Goal: Task Accomplishment & Management: Use online tool/utility

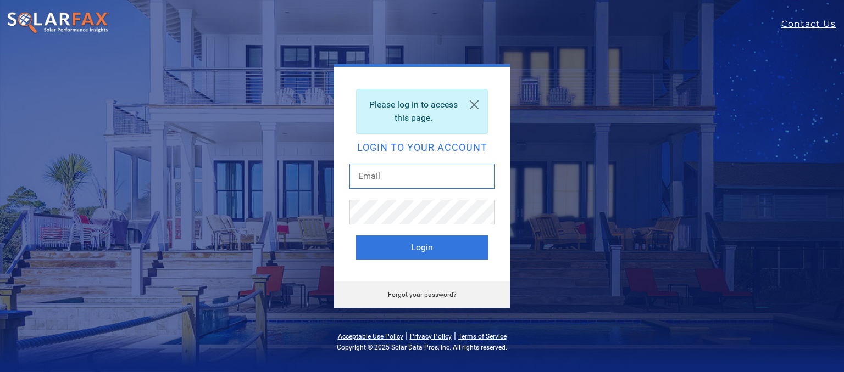
click at [405, 180] on input "text" at bounding box center [421, 176] width 145 height 25
type input "[PERSON_NAME][EMAIL_ADDRESS][PERSON_NAME][DOMAIN_NAME]"
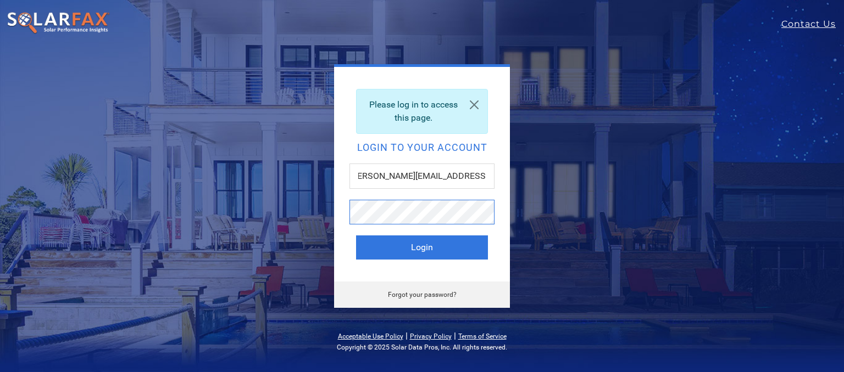
scroll to position [0, 0]
click at [430, 295] on link "Forgot your password?" at bounding box center [422, 295] width 69 height 8
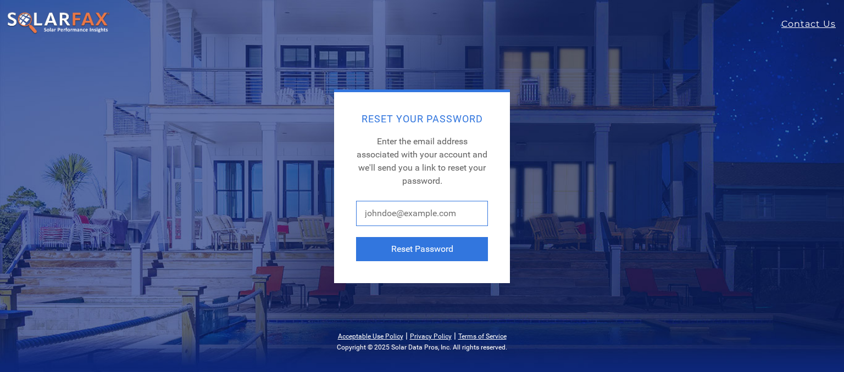
click at [426, 225] on input "text" at bounding box center [422, 213] width 132 height 25
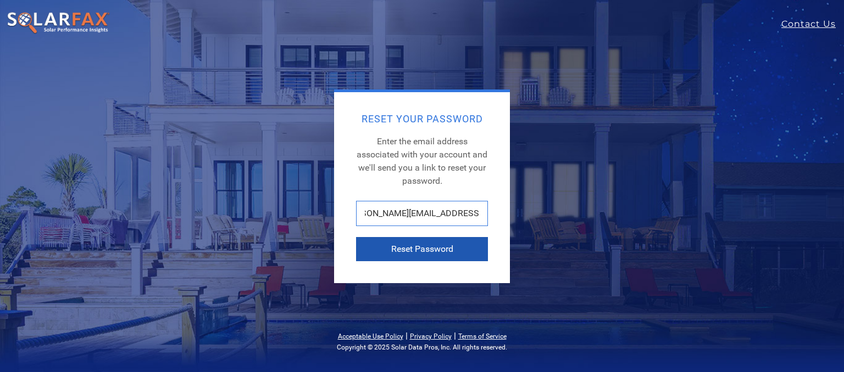
type input "[PERSON_NAME][EMAIL_ADDRESS][PERSON_NAME][DOMAIN_NAME]"
click at [425, 242] on button "Reset Password" at bounding box center [422, 249] width 132 height 24
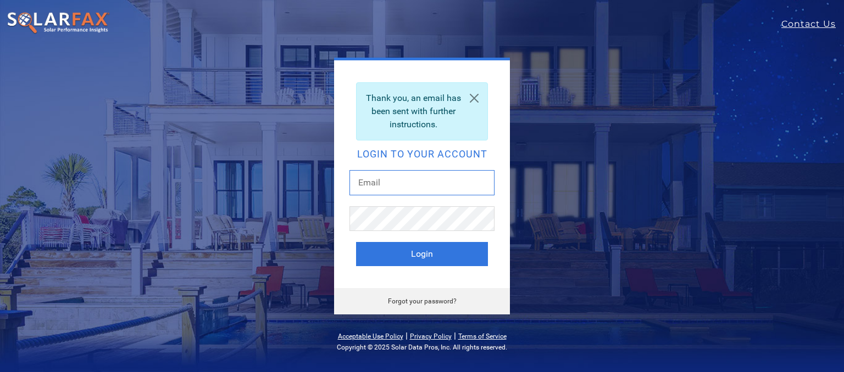
drag, startPoint x: 401, startPoint y: 172, endPoint x: 401, endPoint y: 186, distance: 13.2
click at [402, 174] on input "text" at bounding box center [421, 182] width 145 height 25
type input "Jon.landsman@ambrosesolar.com"
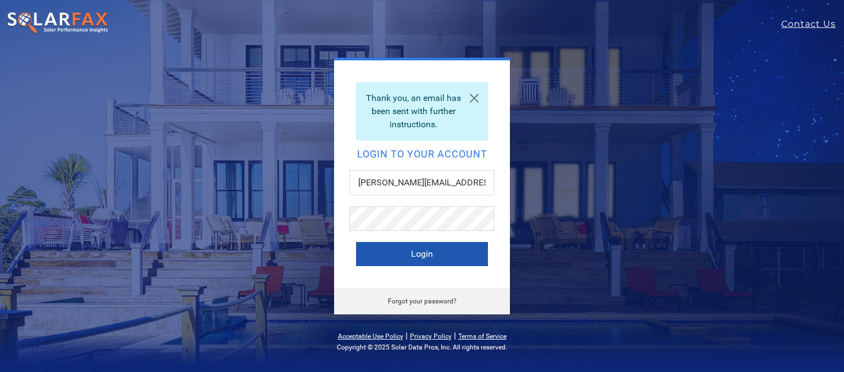
click at [436, 253] on button "Login" at bounding box center [422, 254] width 132 height 24
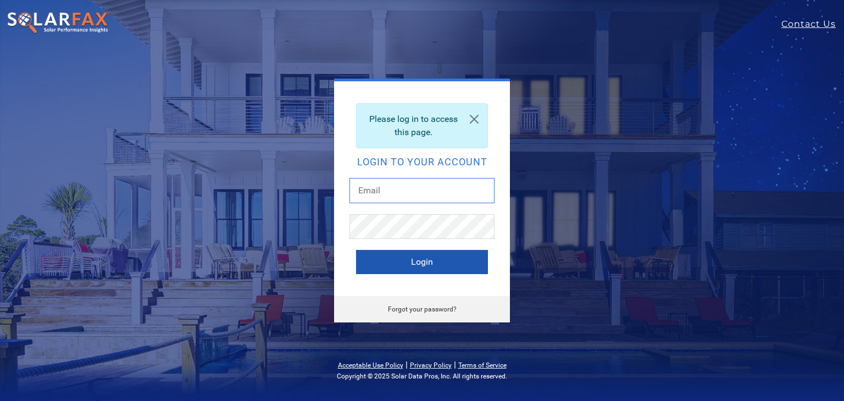
type input "Jon.landsman@ambrosesolar.com"
click at [417, 263] on button "Login" at bounding box center [422, 262] width 132 height 24
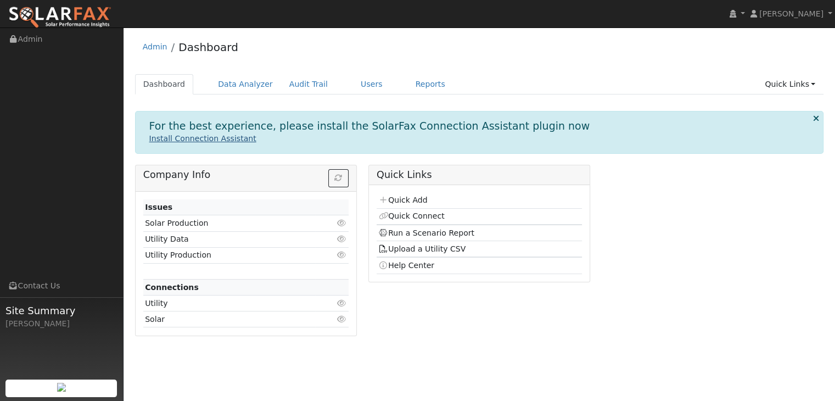
click at [192, 139] on link "Install Connection Assistant" at bounding box center [202, 138] width 107 height 9
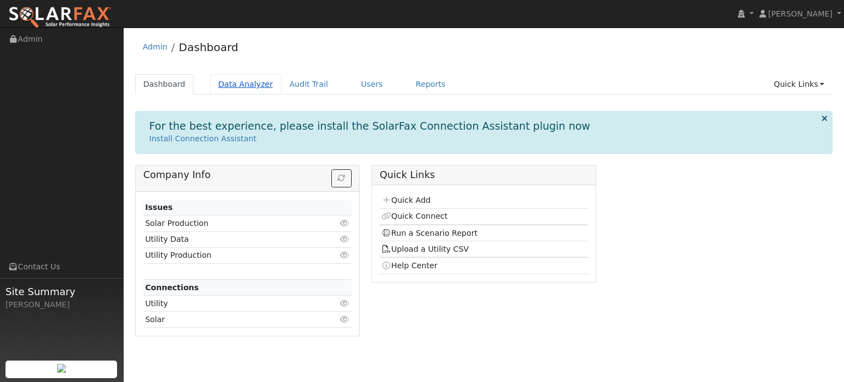
click at [235, 85] on link "Data Analyzer" at bounding box center [245, 84] width 71 height 20
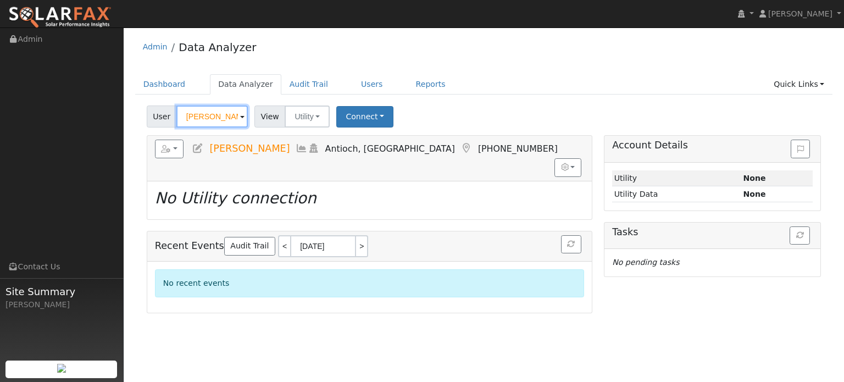
drag, startPoint x: 226, startPoint y: 114, endPoint x: 159, endPoint y: 115, distance: 67.0
click at [159, 115] on div "User [PERSON_NAME]" at bounding box center [199, 116] width 104 height 22
paste input "[PERSON_NAME]"
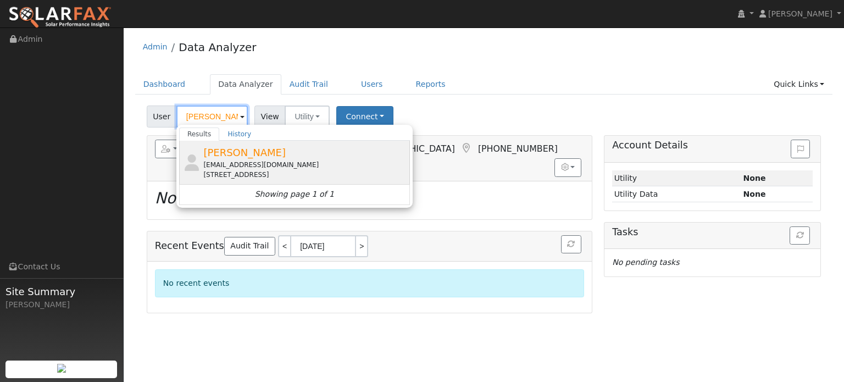
type input "[PERSON_NAME]"
click at [224, 148] on span "[PERSON_NAME]" at bounding box center [244, 153] width 82 height 12
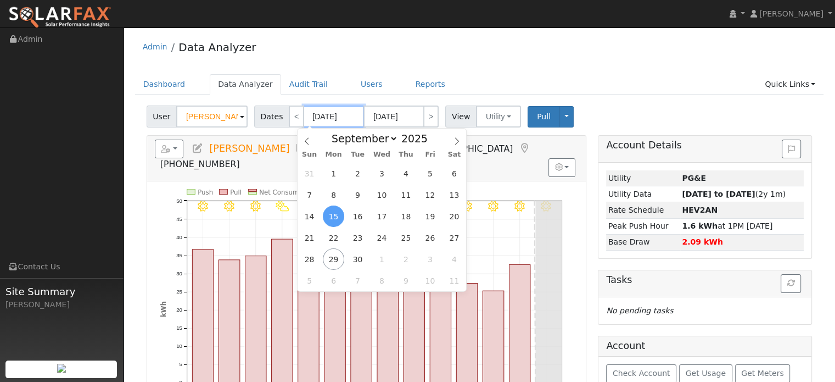
click at [323, 114] on input "[DATE]" at bounding box center [334, 116] width 60 height 22
click at [430, 144] on span at bounding box center [434, 141] width 8 height 6
type input "2024"
click at [450, 235] on span "28" at bounding box center [454, 237] width 21 height 21
type input "09/28/2024"
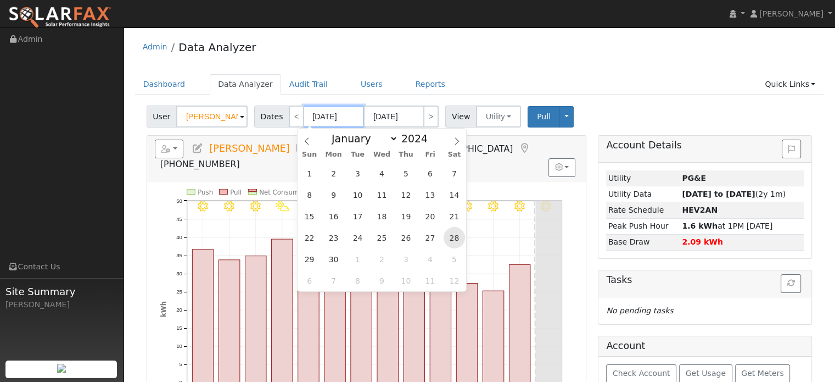
type input "10/11/2024"
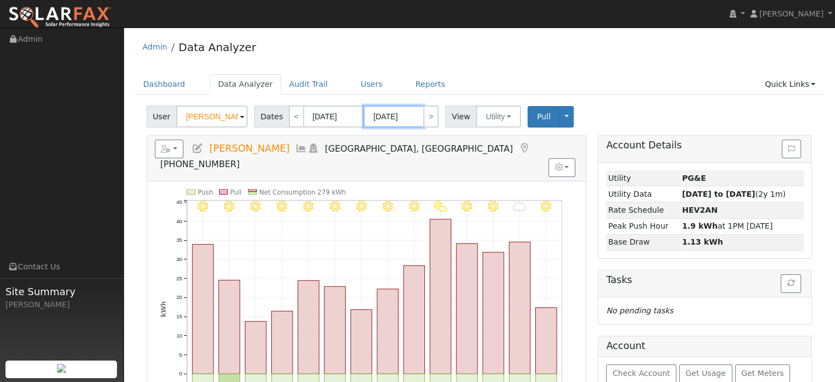
click at [394, 114] on input "10/11/2024" at bounding box center [394, 116] width 60 height 22
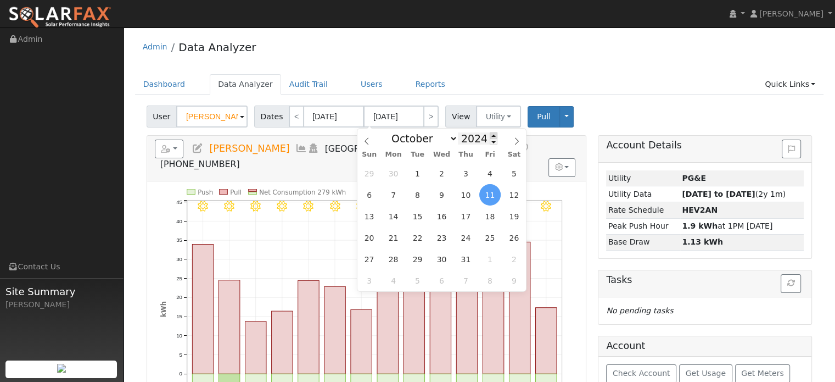
click at [490, 133] on span at bounding box center [494, 135] width 8 height 6
type input "2025"
click at [369, 137] on span at bounding box center [367, 138] width 19 height 19
select select "8"
click at [512, 235] on span "27" at bounding box center [514, 237] width 21 height 21
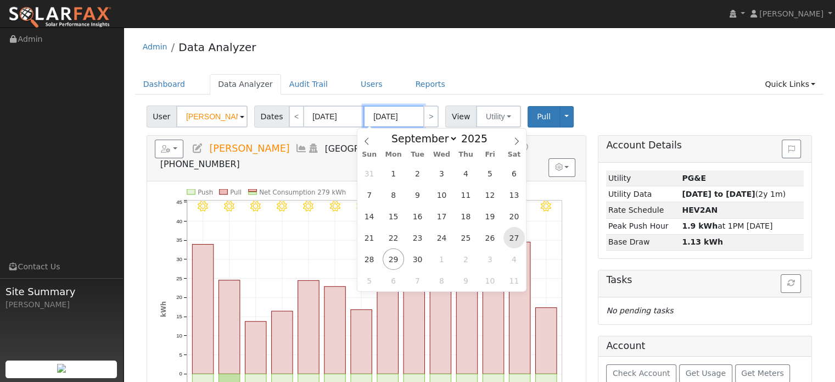
type input "09/27/2025"
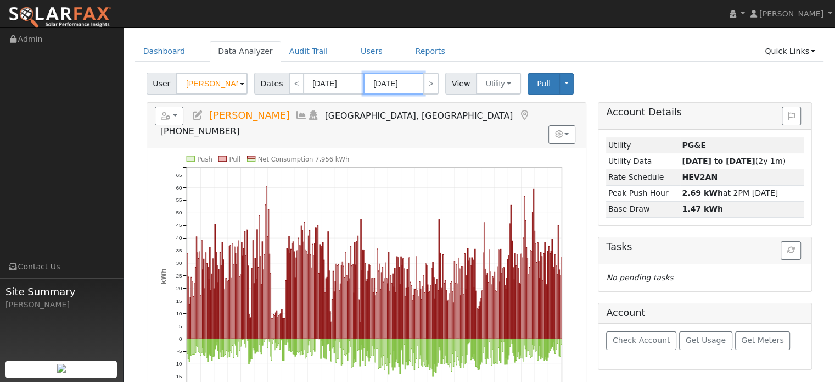
scroll to position [55, 0]
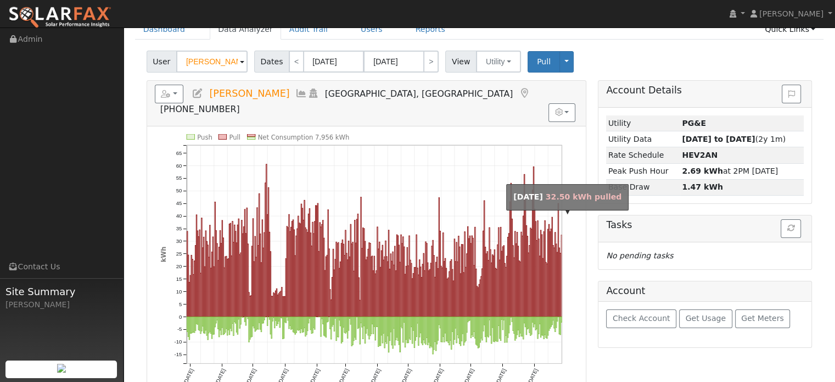
click at [561, 269] on rect "onclick=""" at bounding box center [561, 276] width 1 height 82
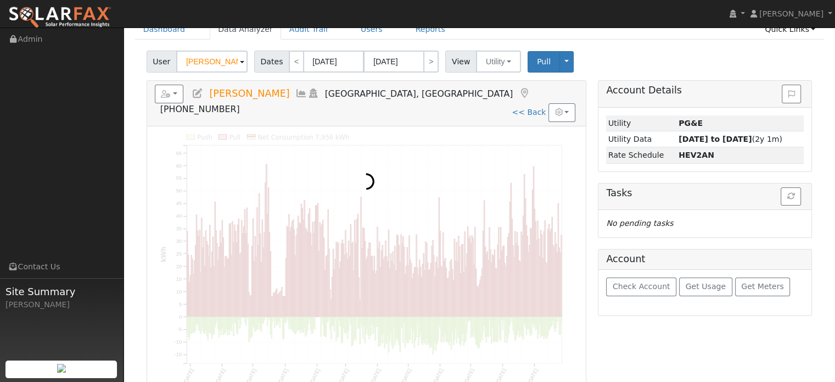
scroll to position [0, 0]
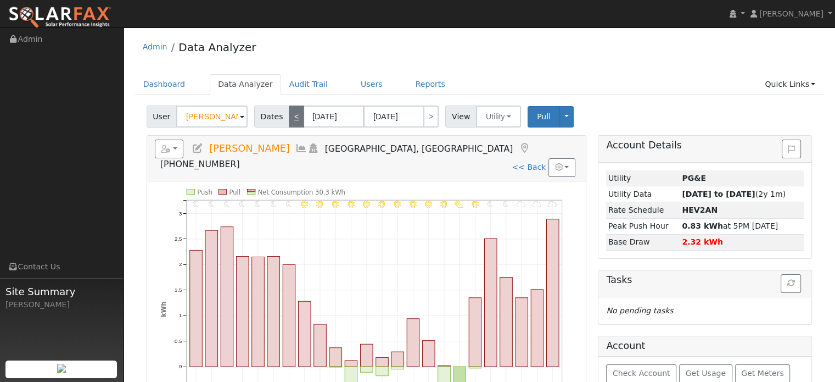
click at [289, 120] on link "<" at bounding box center [296, 116] width 15 height 22
type input "09/26/2025"
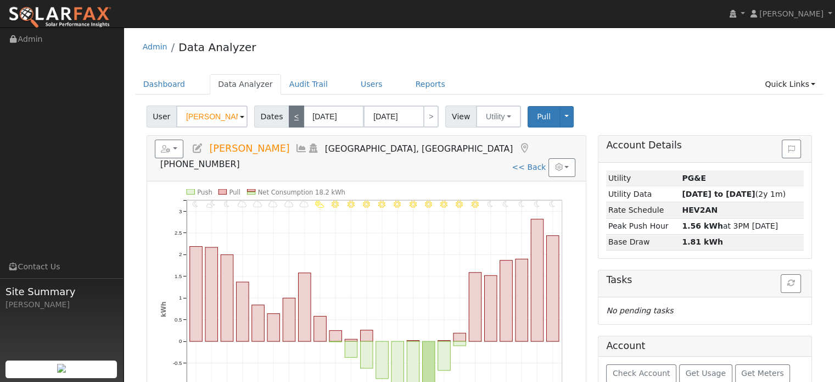
click at [289, 120] on link "<" at bounding box center [296, 116] width 15 height 22
type input "09/25/2025"
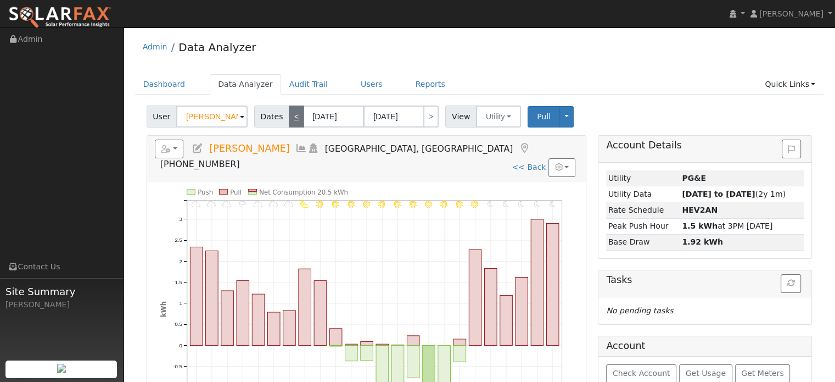
click at [289, 120] on link "<" at bounding box center [296, 116] width 15 height 22
type input "[DATE]"
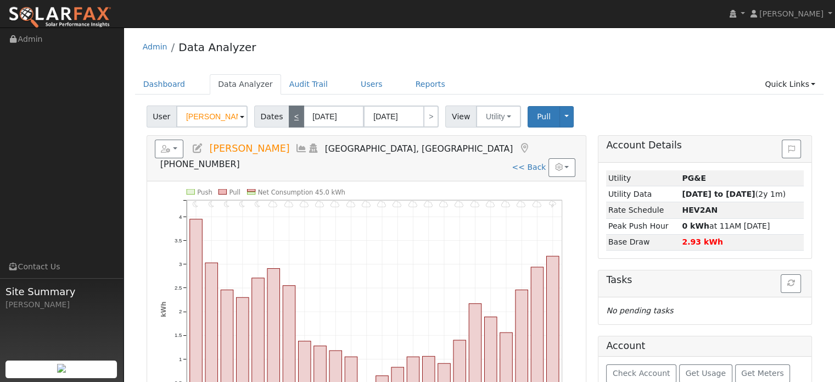
click at [289, 120] on link "<" at bounding box center [296, 116] width 15 height 22
type input "[DATE]"
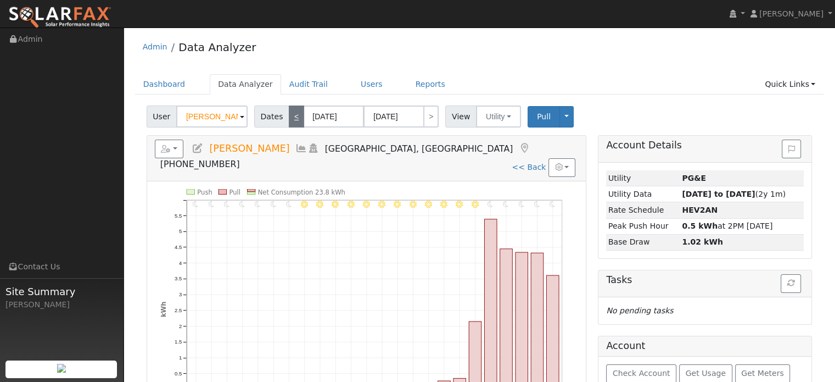
click at [289, 120] on link "<" at bounding box center [296, 116] width 15 height 22
type input "[DATE]"
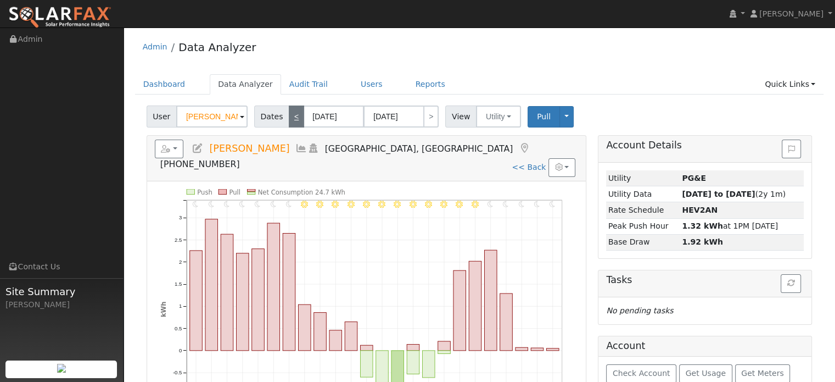
scroll to position [55, 0]
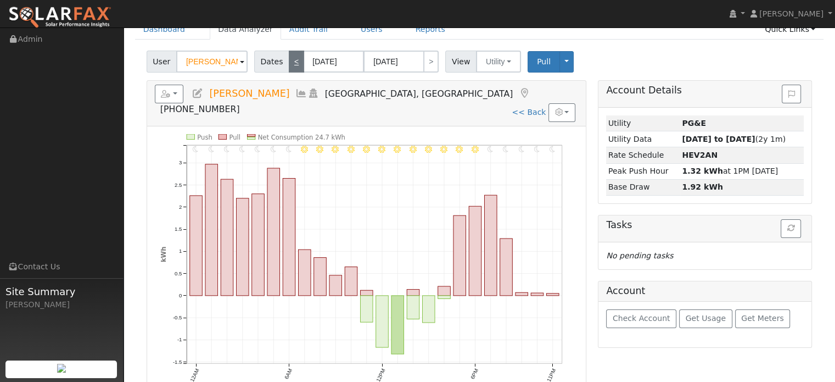
click at [292, 63] on link "<" at bounding box center [296, 62] width 15 height 22
type input "09/21/2025"
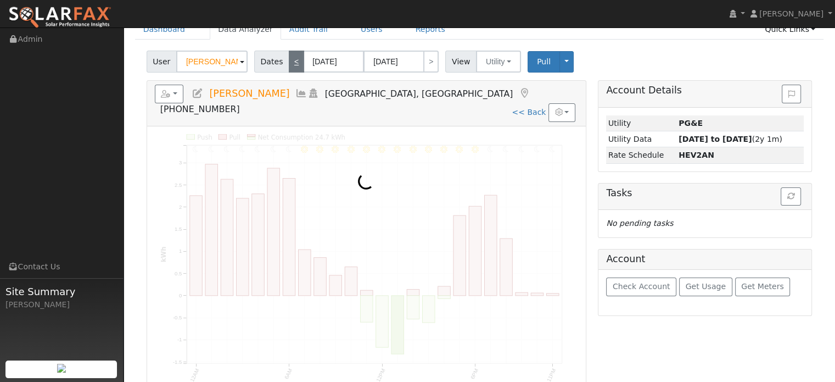
scroll to position [0, 0]
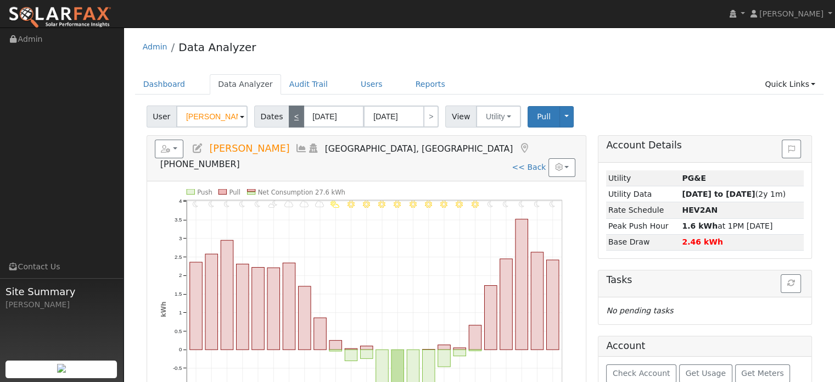
click at [290, 118] on link "<" at bounding box center [296, 116] width 15 height 22
type input "[DATE]"
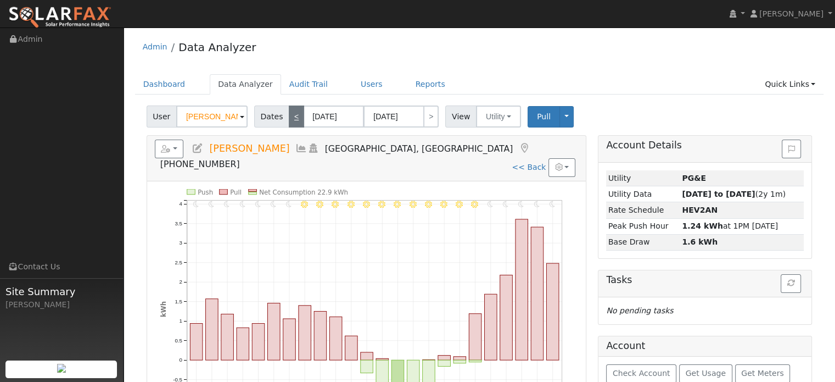
click at [290, 118] on link "<" at bounding box center [296, 116] width 15 height 22
type input "[DATE]"
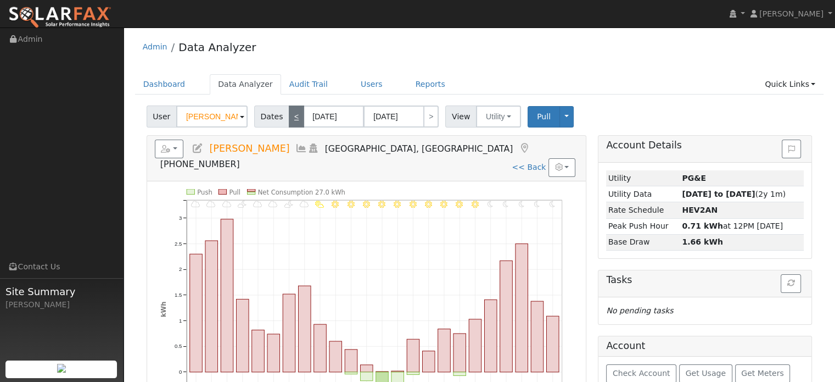
click at [290, 118] on link "<" at bounding box center [296, 116] width 15 height 22
type input "[DATE]"
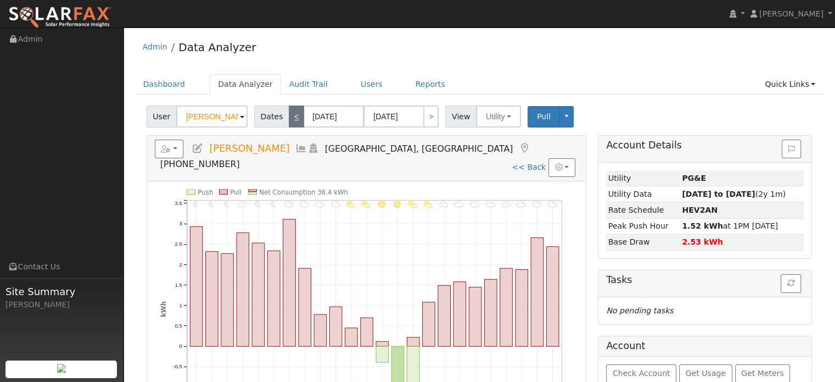
click at [290, 118] on link "<" at bounding box center [296, 116] width 15 height 22
type input "[DATE]"
type input "09/17/2025"
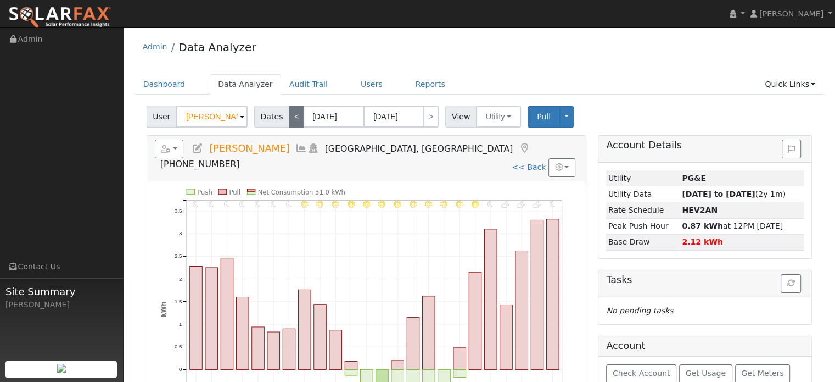
click at [290, 118] on link "<" at bounding box center [296, 116] width 15 height 22
type input "09/16/2025"
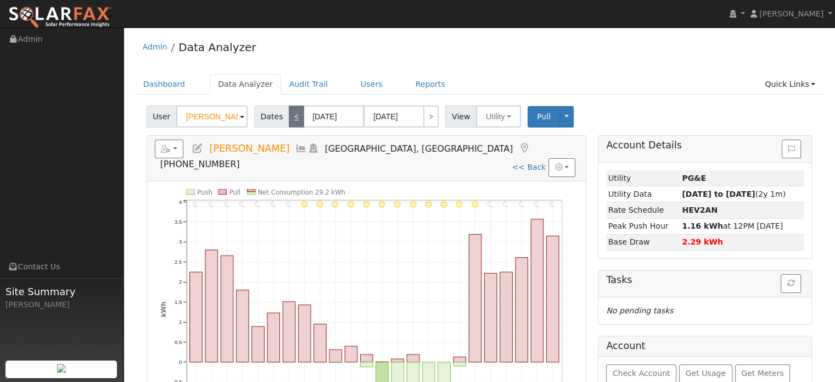
click at [290, 118] on link "<" at bounding box center [296, 116] width 15 height 22
type input "09/15/2025"
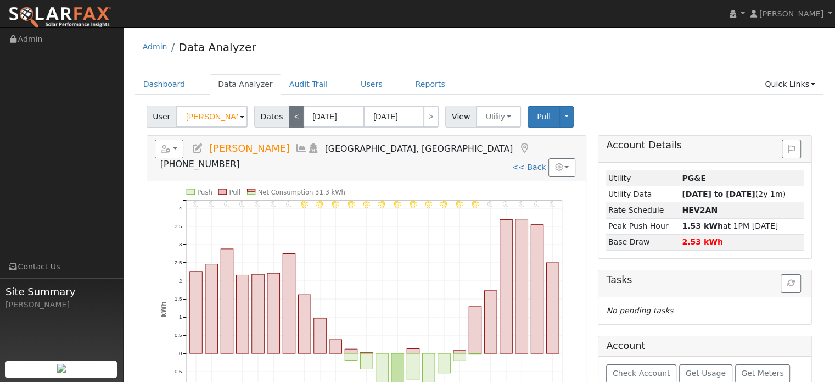
click at [290, 118] on link "<" at bounding box center [296, 116] width 15 height 22
type input "09/14/2025"
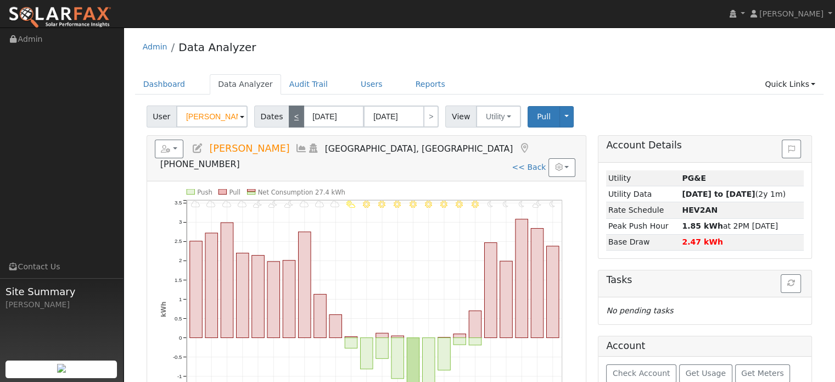
click at [290, 118] on link "<" at bounding box center [296, 116] width 15 height 22
type input "09/13/2025"
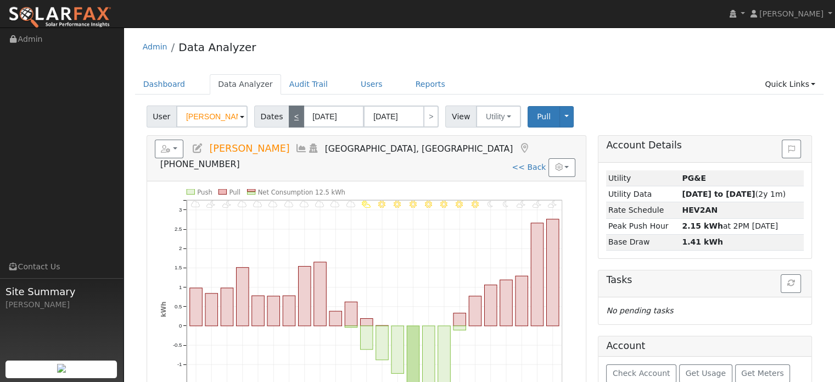
click at [290, 118] on link "<" at bounding box center [296, 116] width 15 height 22
type input "09/12/2025"
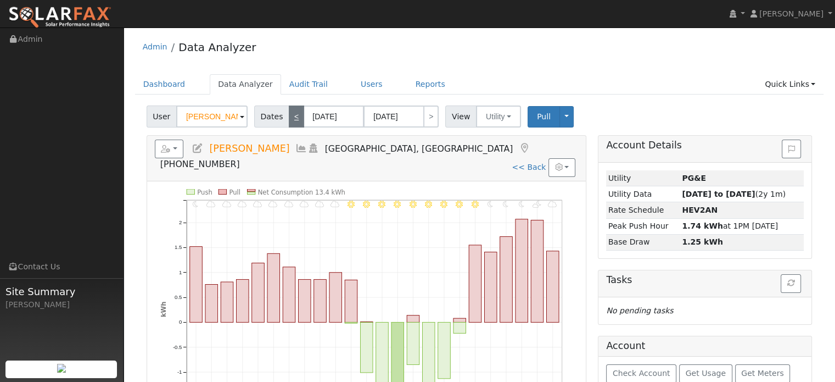
click at [290, 118] on link "<" at bounding box center [296, 116] width 15 height 22
type input "09/11/2025"
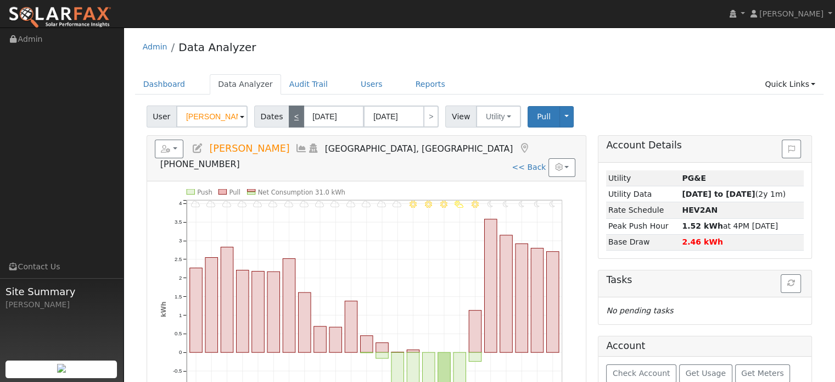
click at [290, 118] on link "<" at bounding box center [296, 116] width 15 height 22
type input "09/10/2025"
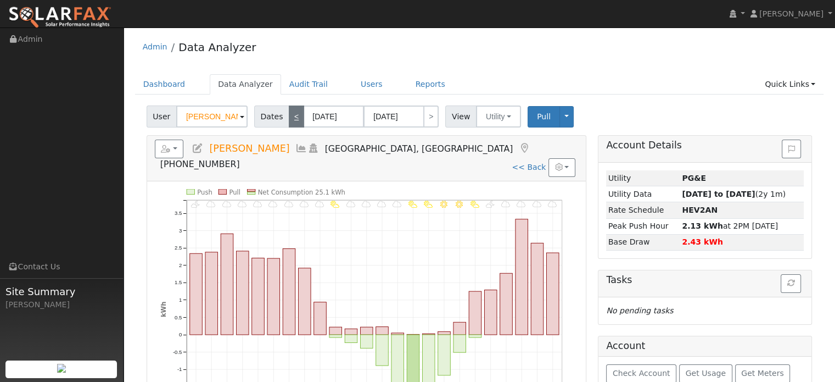
click at [290, 118] on link "<" at bounding box center [296, 116] width 15 height 22
type input "09/09/2025"
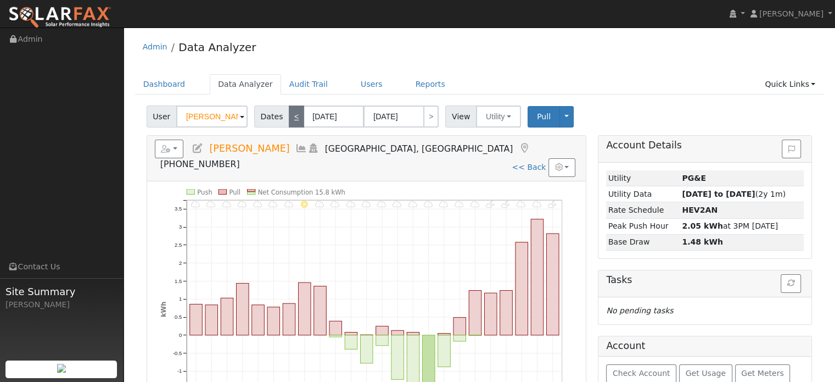
click at [290, 118] on link "<" at bounding box center [296, 116] width 15 height 22
type input "09/08/2025"
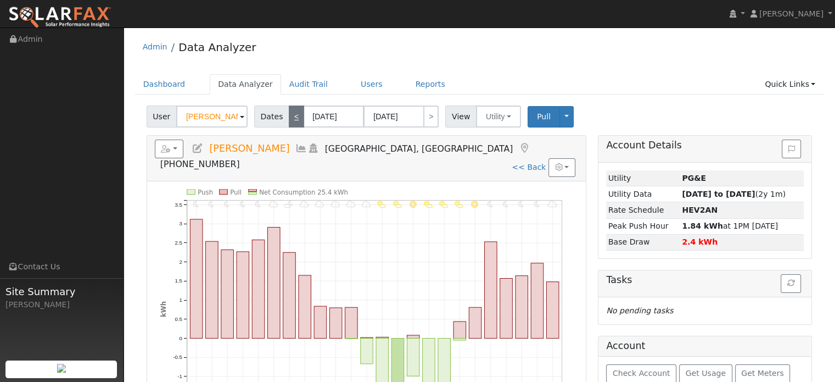
click at [290, 118] on link "<" at bounding box center [296, 116] width 15 height 22
type input "09/07/2025"
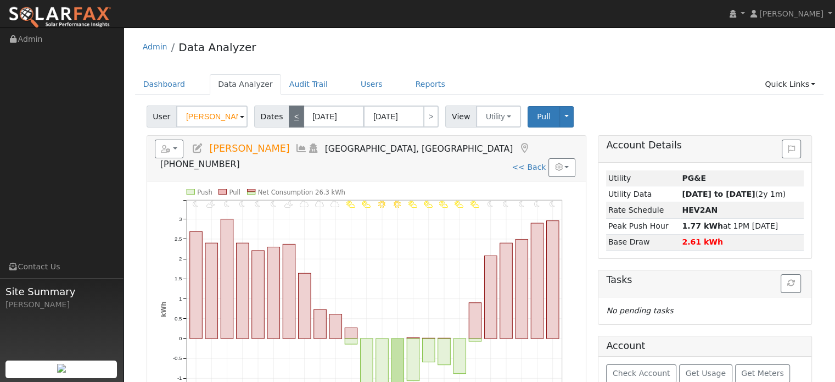
click at [290, 118] on link "<" at bounding box center [296, 116] width 15 height 22
type input "09/06/2025"
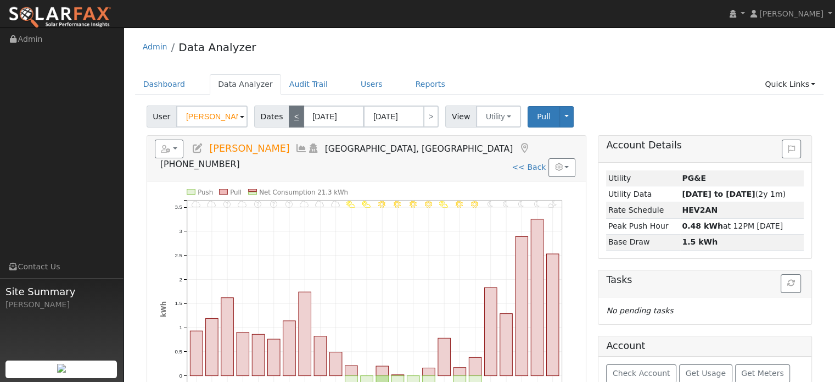
click at [290, 118] on link "<" at bounding box center [296, 116] width 15 height 22
type input "09/05/2025"
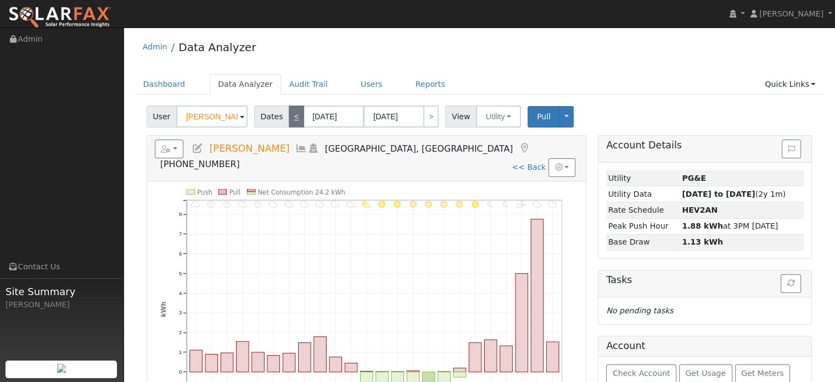
click at [290, 118] on link "<" at bounding box center [296, 116] width 15 height 22
type input "09/04/2025"
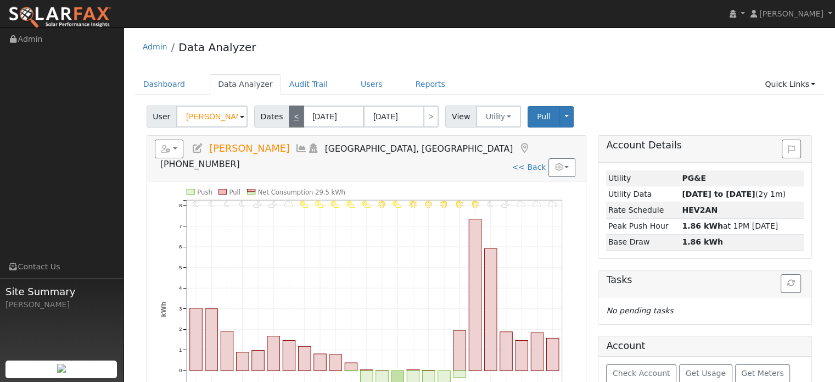
click at [293, 119] on link "<" at bounding box center [296, 116] width 15 height 22
type input "09/03/2025"
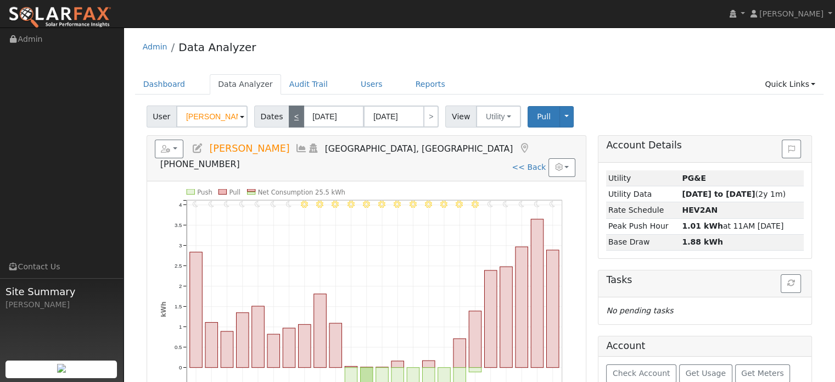
click at [293, 119] on link "<" at bounding box center [296, 116] width 15 height 22
type input "09/02/2025"
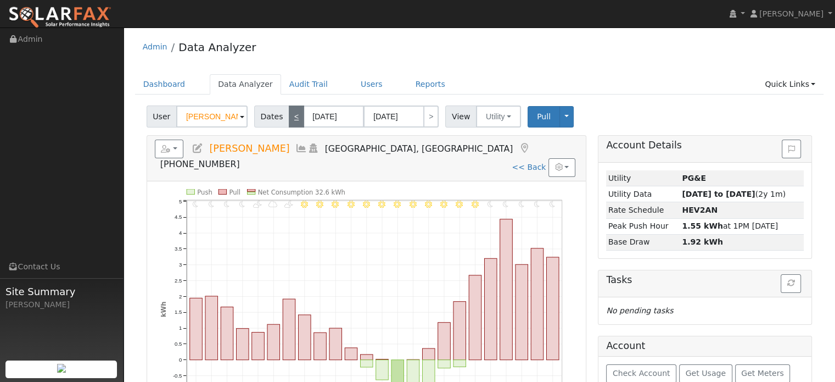
click at [293, 119] on link "<" at bounding box center [296, 116] width 15 height 22
type input "09/01/2025"
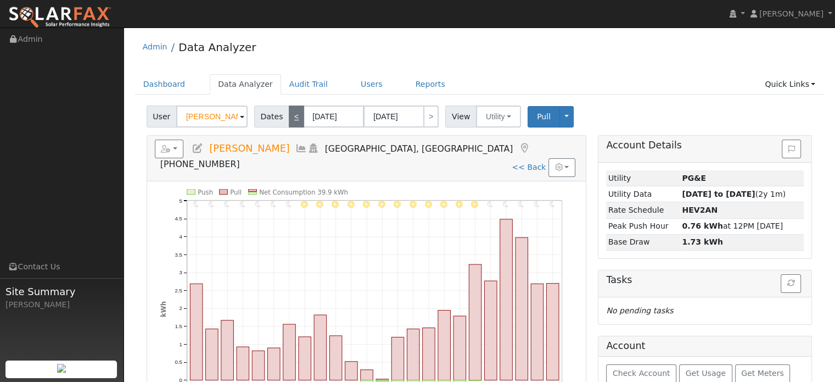
click at [293, 119] on link "<" at bounding box center [296, 116] width 15 height 22
type input "08/31/2025"
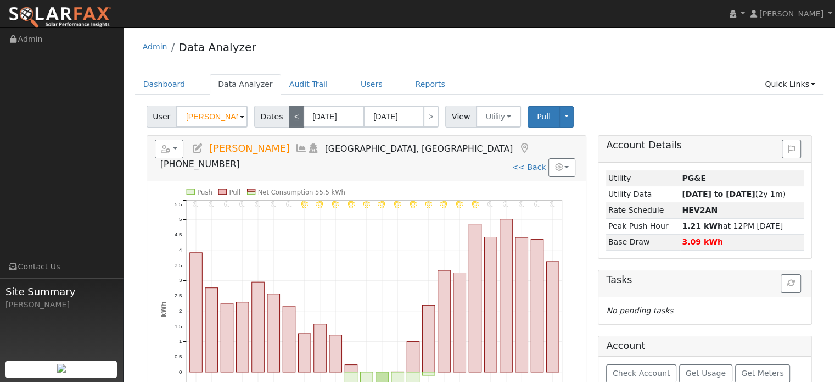
click at [293, 119] on link "<" at bounding box center [296, 116] width 15 height 22
type input "08/30/2025"
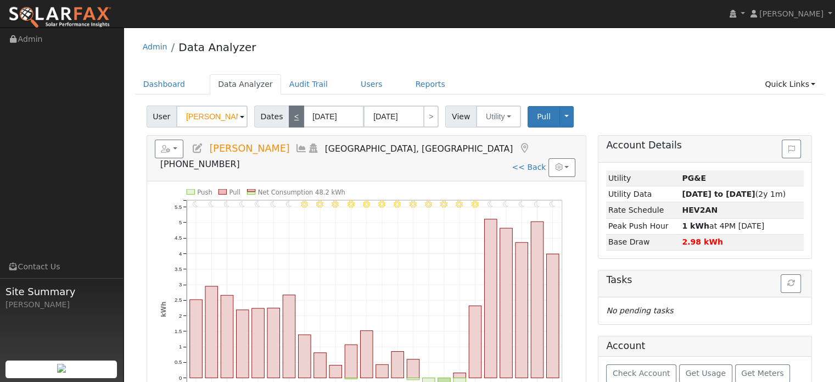
click at [293, 119] on link "<" at bounding box center [296, 116] width 15 height 22
type input "08/29/2025"
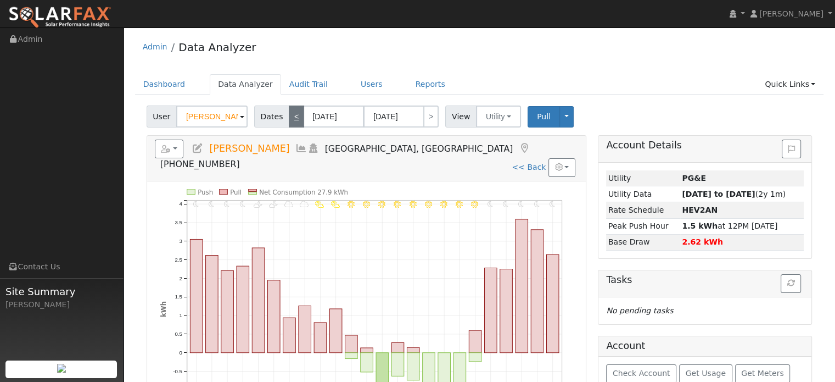
click at [293, 119] on link "<" at bounding box center [296, 116] width 15 height 22
type input "08/28/2025"
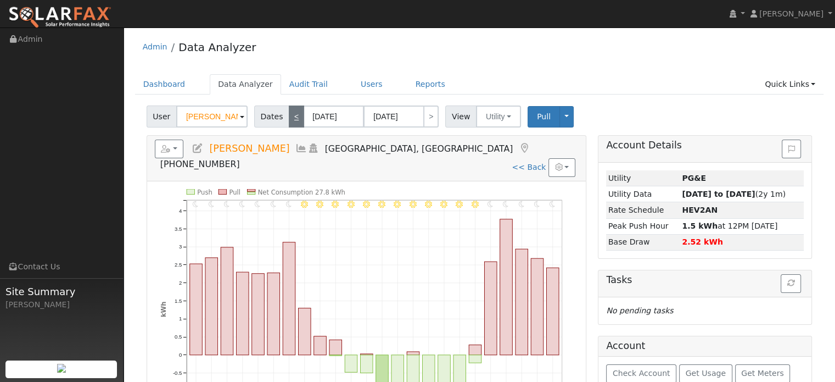
click at [293, 119] on link "<" at bounding box center [296, 116] width 15 height 22
type input "08/27/2025"
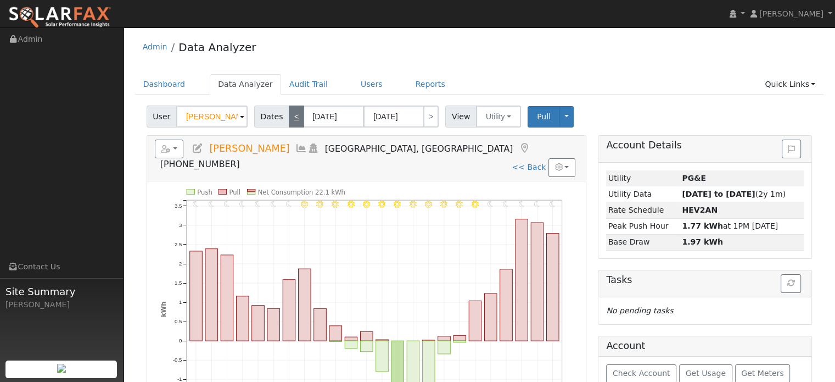
click at [293, 119] on link "<" at bounding box center [296, 116] width 15 height 22
type input "08/26/2025"
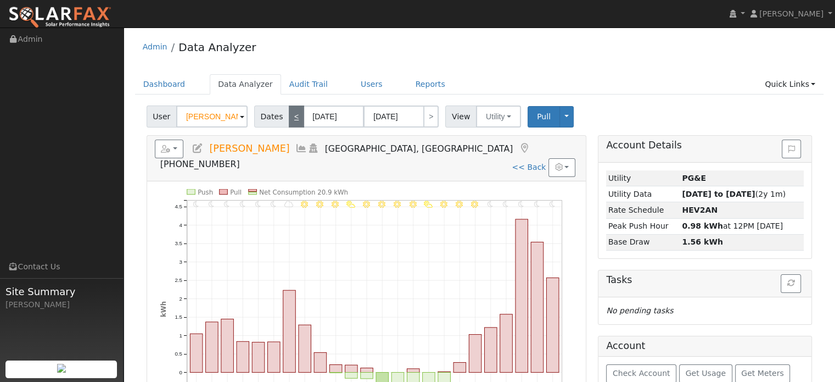
click at [293, 119] on link "<" at bounding box center [296, 116] width 15 height 22
type input "08/25/2025"
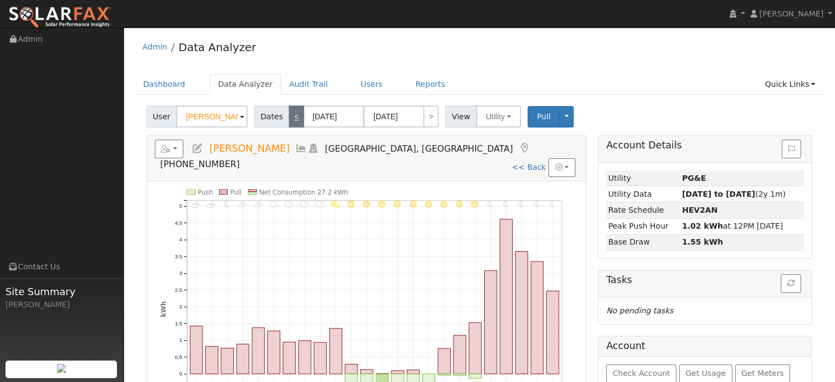
click at [293, 119] on link "<" at bounding box center [296, 116] width 15 height 22
type input "08/24/2025"
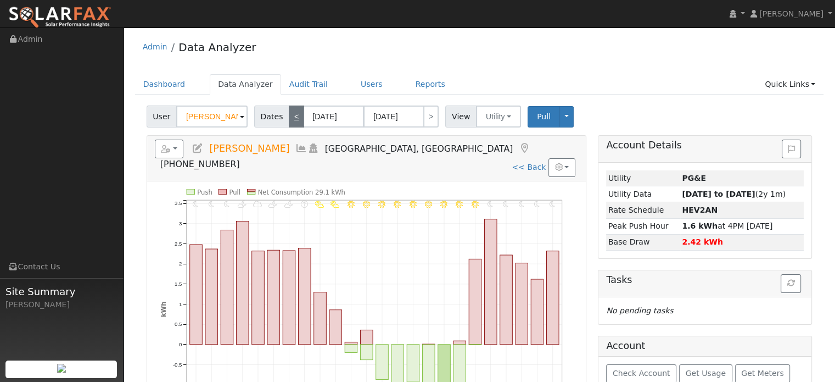
click at [293, 119] on link "<" at bounding box center [296, 116] width 15 height 22
type input "08/23/2025"
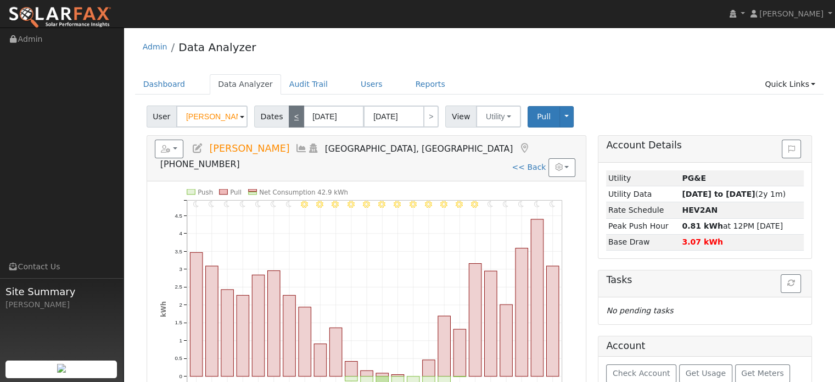
click at [293, 119] on link "<" at bounding box center [296, 116] width 15 height 22
type input "08/22/2025"
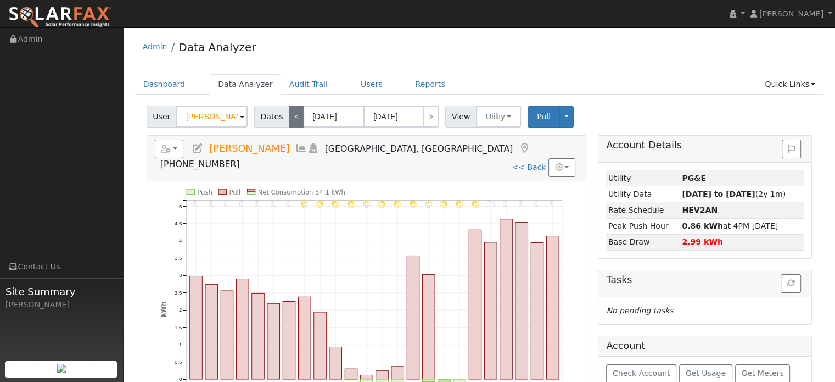
click at [293, 119] on link "<" at bounding box center [296, 116] width 15 height 22
type input "08/21/2025"
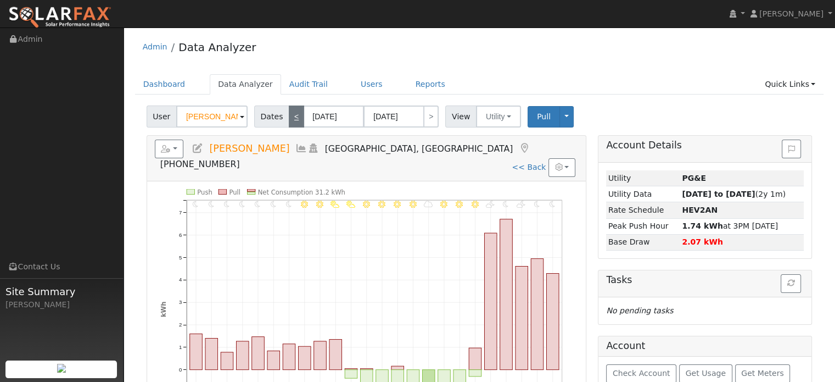
click at [293, 119] on link "<" at bounding box center [296, 116] width 15 height 22
type input "08/20/2025"
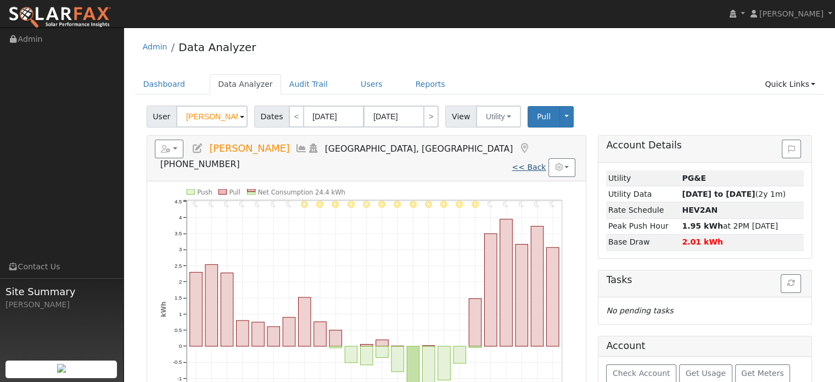
click at [533, 163] on link "<< Back" at bounding box center [529, 167] width 34 height 9
type input "09/28/2024"
type input "09/27/2025"
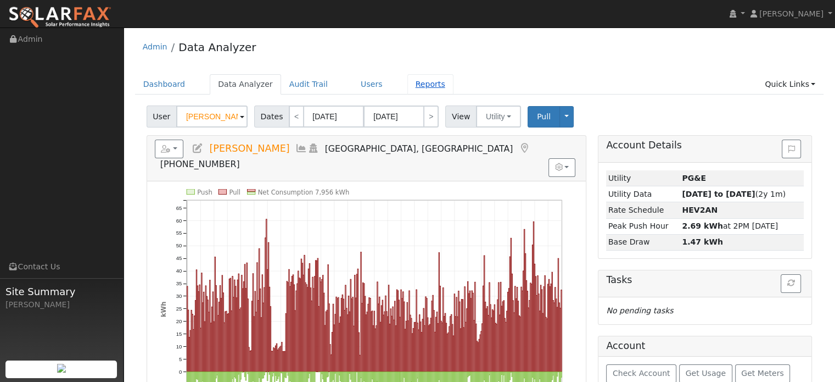
click at [408, 87] on link "Reports" at bounding box center [431, 84] width 46 height 20
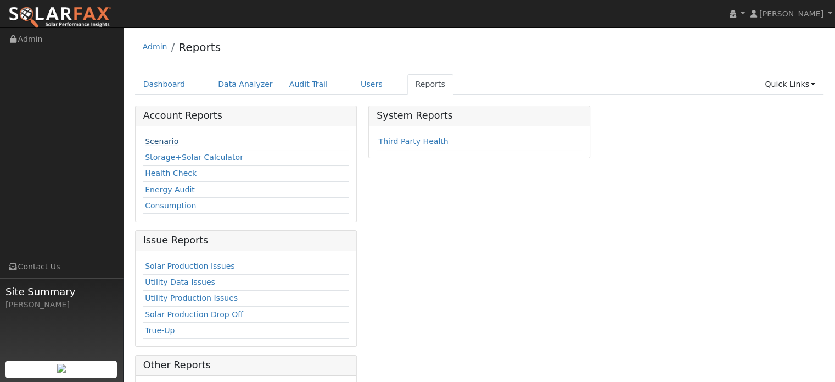
click at [158, 144] on link "Scenario" at bounding box center [162, 141] width 34 height 9
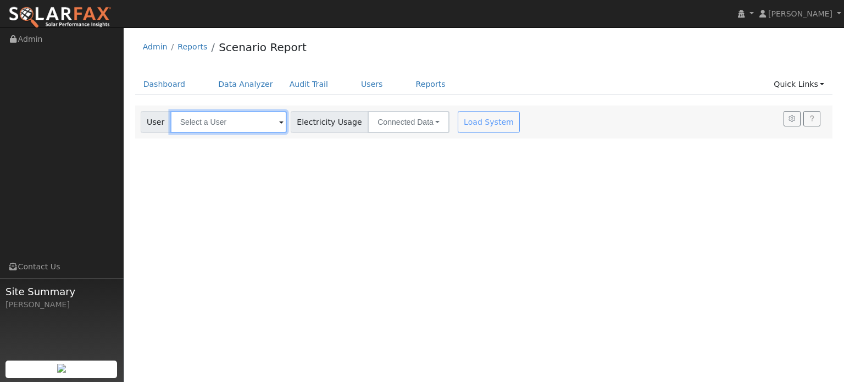
click at [246, 125] on input "text" at bounding box center [228, 122] width 116 height 22
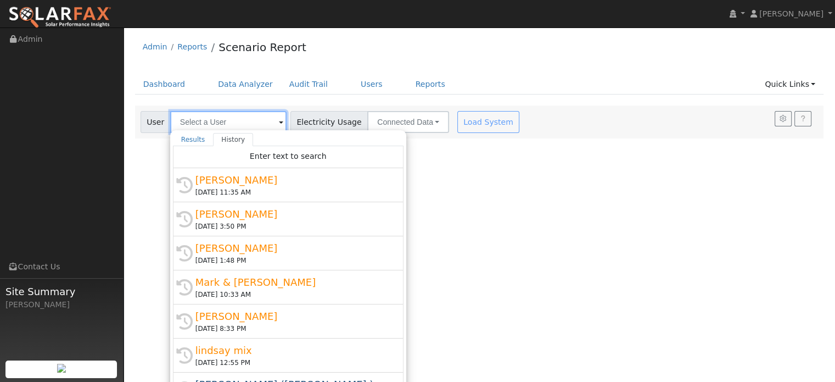
paste input "[PERSON_NAME]"
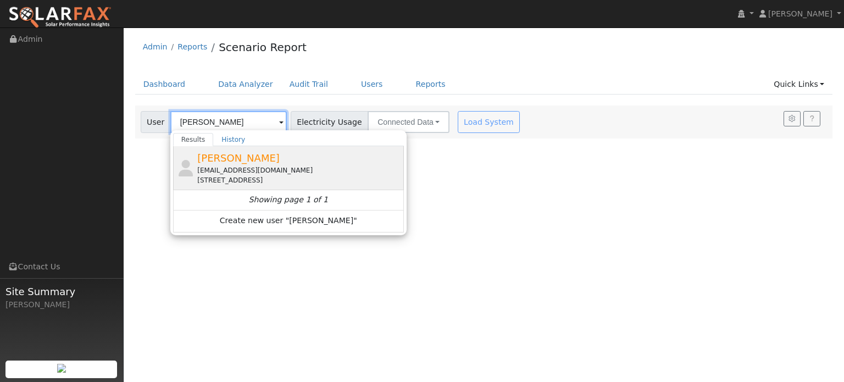
type input "[PERSON_NAME]"
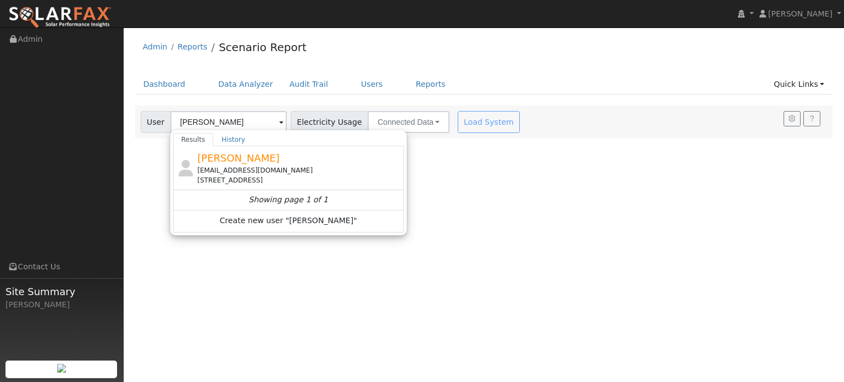
click at [226, 163] on span "[PERSON_NAME]" at bounding box center [238, 158] width 82 height 12
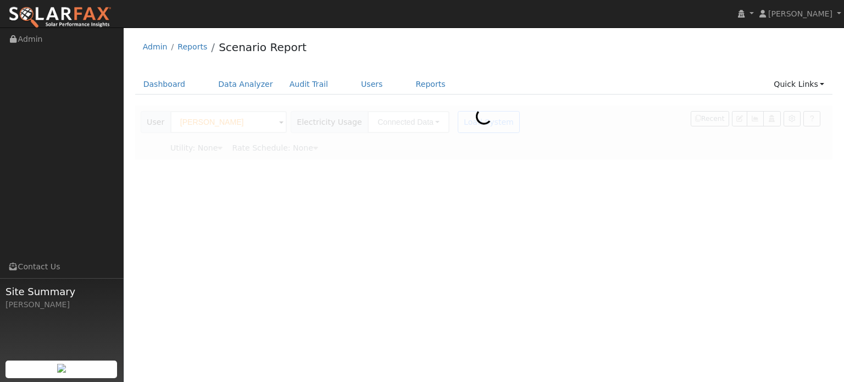
type input "Pacific Gas & Electric"
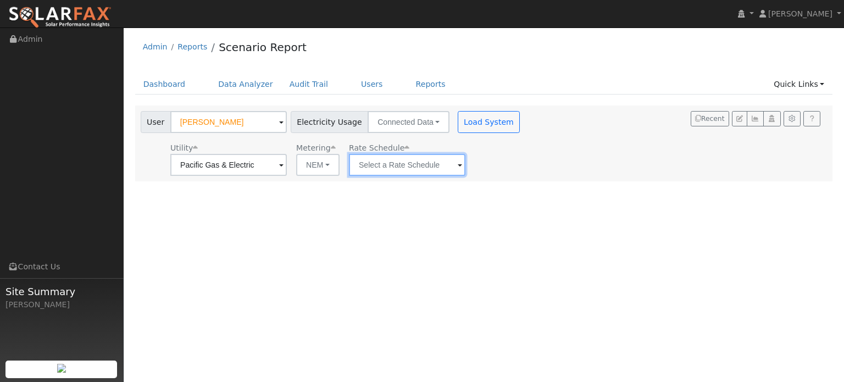
click at [461, 161] on input "text" at bounding box center [407, 165] width 116 height 22
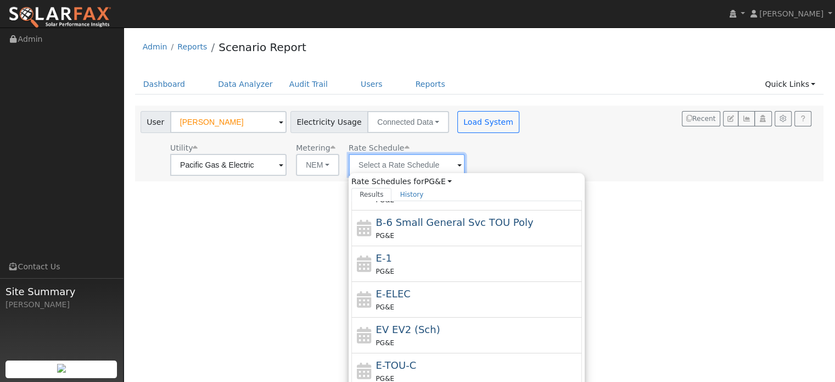
scroll to position [190, 0]
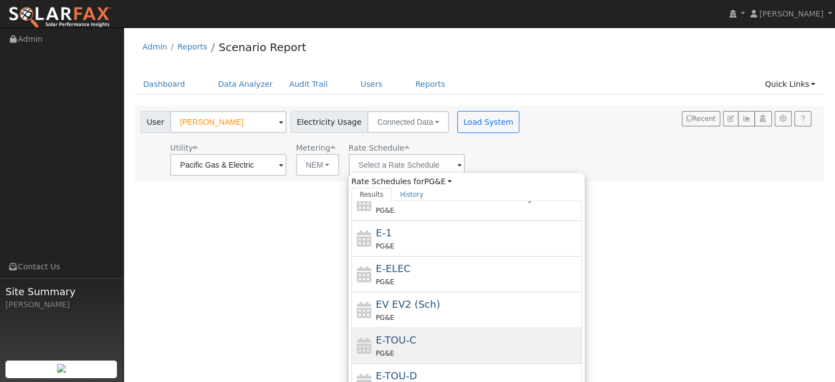
click at [427, 337] on div "E-TOU-C PG&E" at bounding box center [478, 345] width 204 height 26
type input "E-TOU-C"
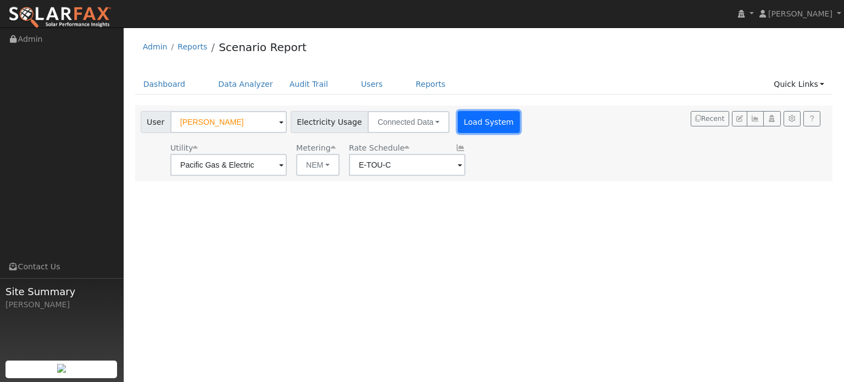
click at [476, 124] on button "Load System" at bounding box center [489, 122] width 63 height 22
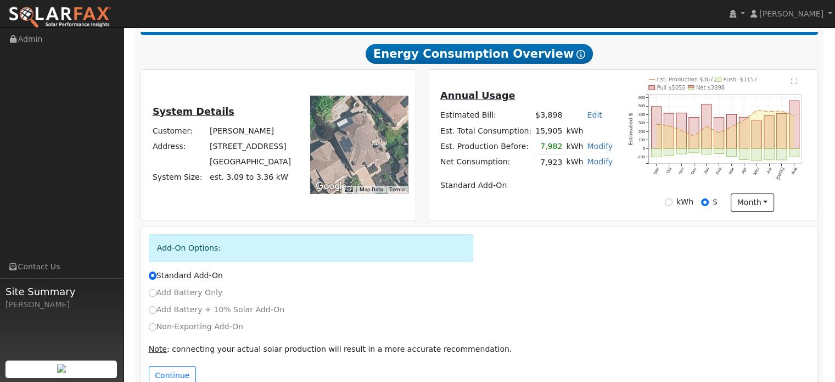
scroll to position [207, 0]
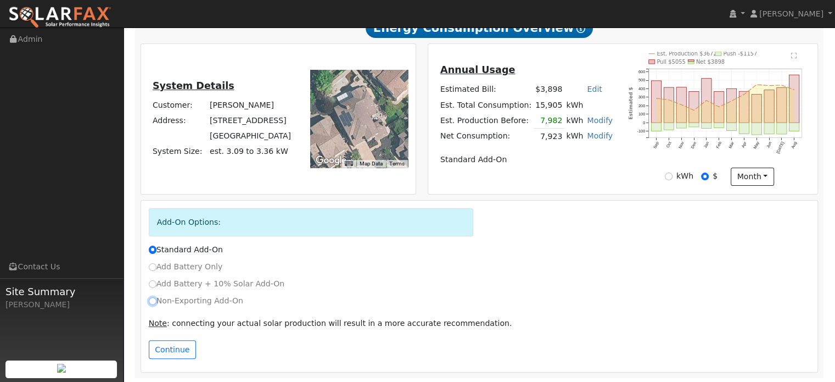
click at [149, 299] on input "Non-Exporting Add-On" at bounding box center [153, 301] width 8 height 8
radio input "true"
radio input "false"
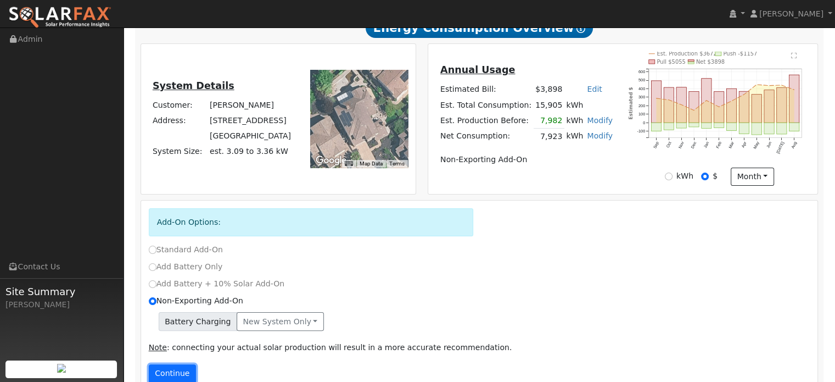
click at [166, 373] on button "Continue" at bounding box center [172, 373] width 47 height 19
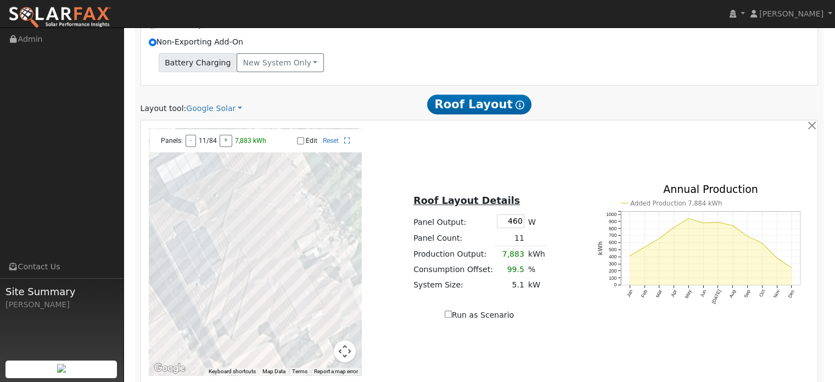
scroll to position [491, 0]
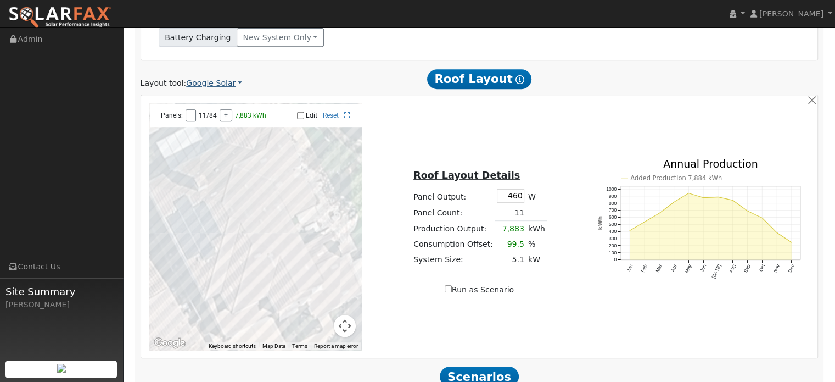
click at [224, 83] on link "Google Solar" at bounding box center [214, 83] width 56 height 12
click at [200, 134] on link "Aurora" at bounding box center [221, 132] width 76 height 15
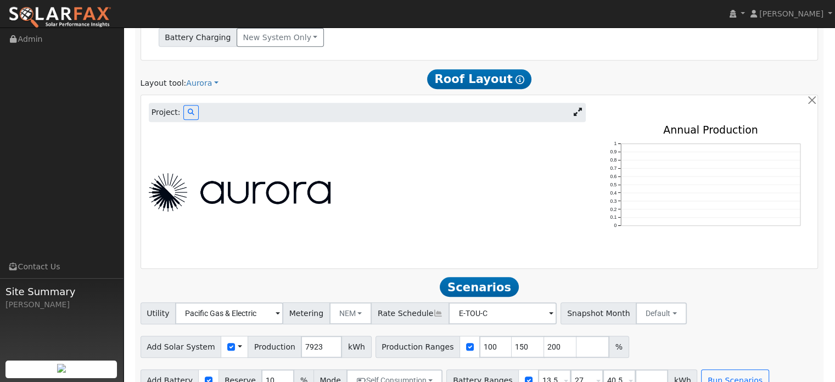
scroll to position [388, 0]
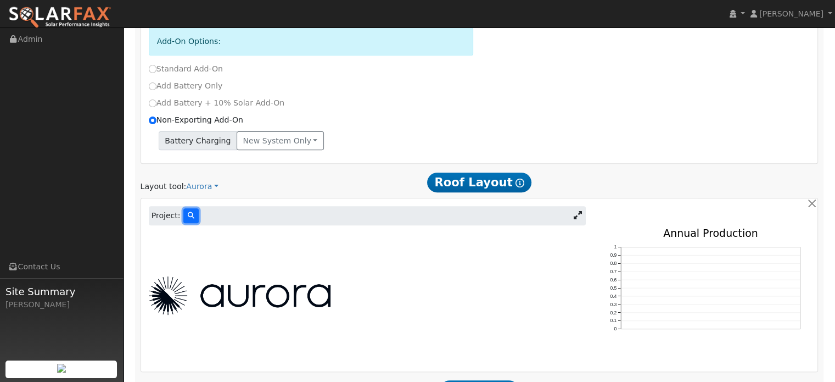
click at [183, 213] on button at bounding box center [190, 215] width 15 height 15
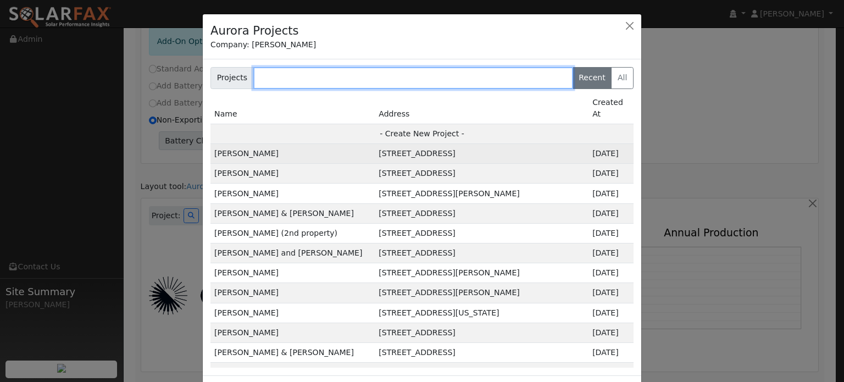
paste input "[PERSON_NAME]"
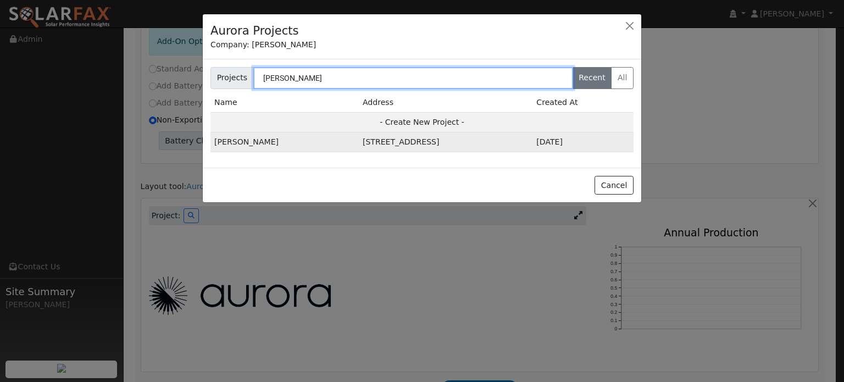
type input "[PERSON_NAME]"
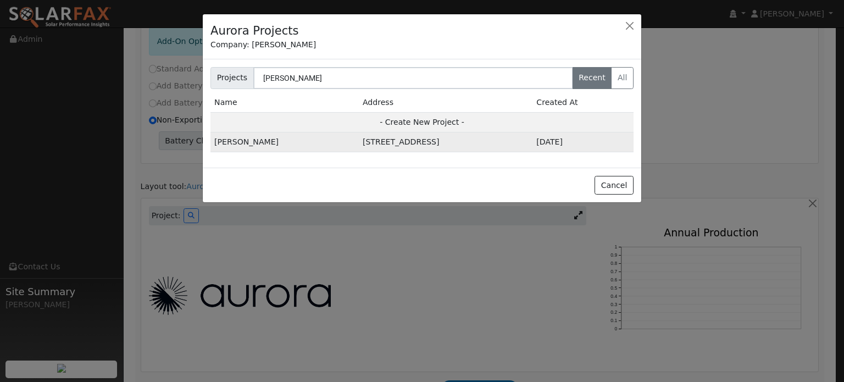
click at [359, 138] on td "[STREET_ADDRESS]" at bounding box center [446, 142] width 174 height 20
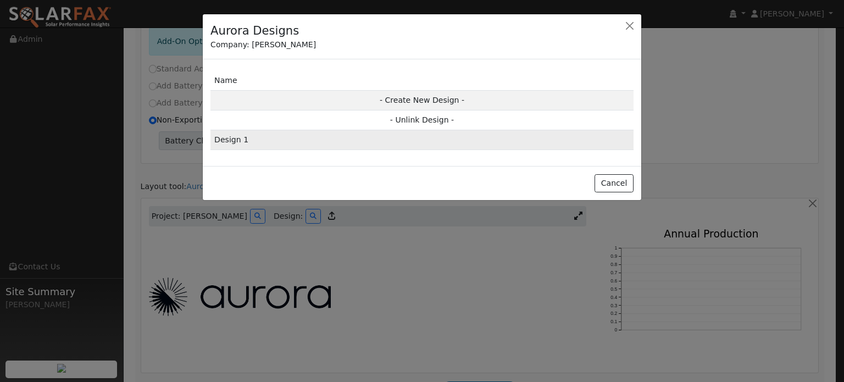
click at [231, 142] on td "Design 1" at bounding box center [421, 140] width 423 height 20
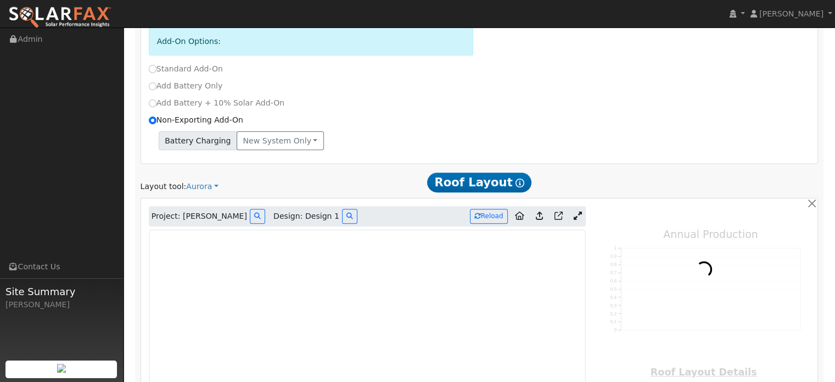
type input "0"
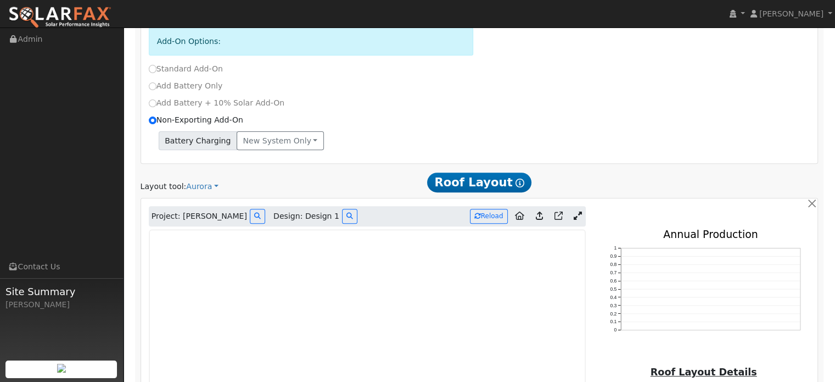
click at [577, 211] on icon at bounding box center [578, 215] width 8 height 8
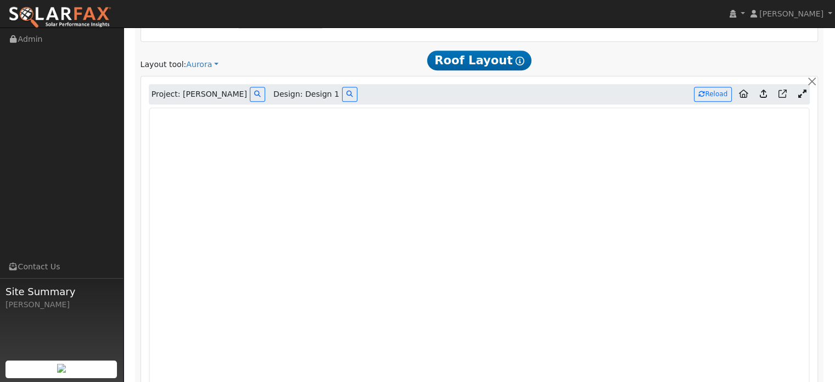
scroll to position [498, 0]
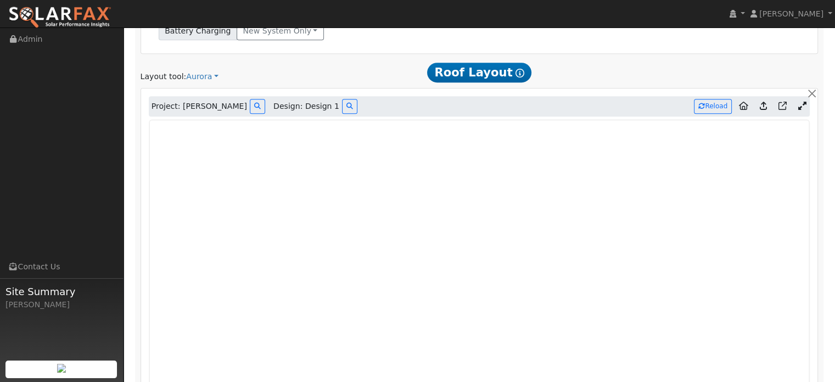
click at [763, 104] on icon at bounding box center [763, 106] width 7 height 8
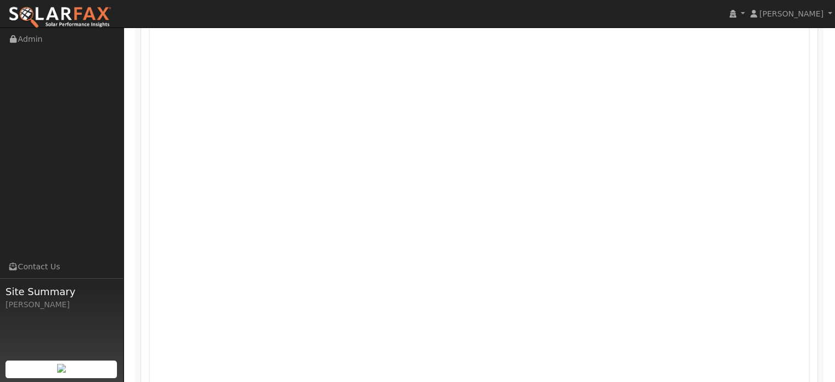
scroll to position [659, 0]
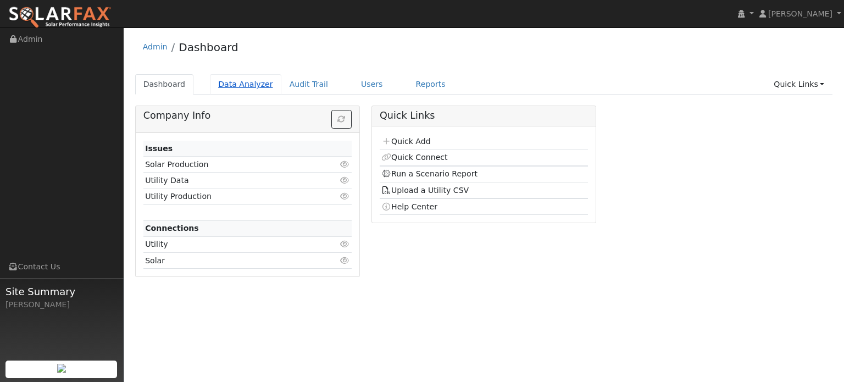
click at [237, 85] on link "Data Analyzer" at bounding box center [245, 84] width 71 height 20
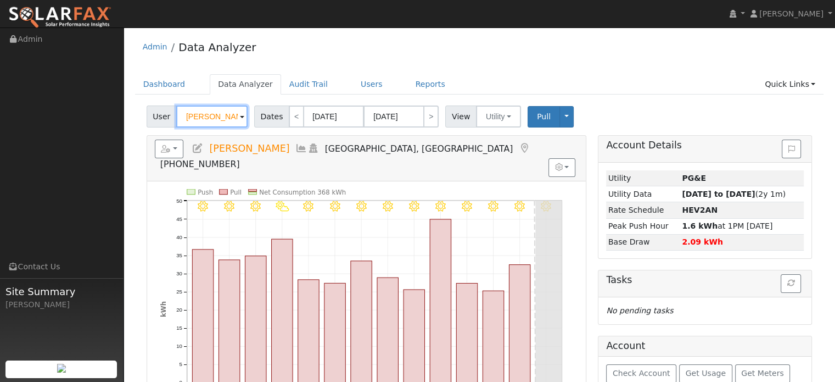
paste input "[PERSON_NAME]"
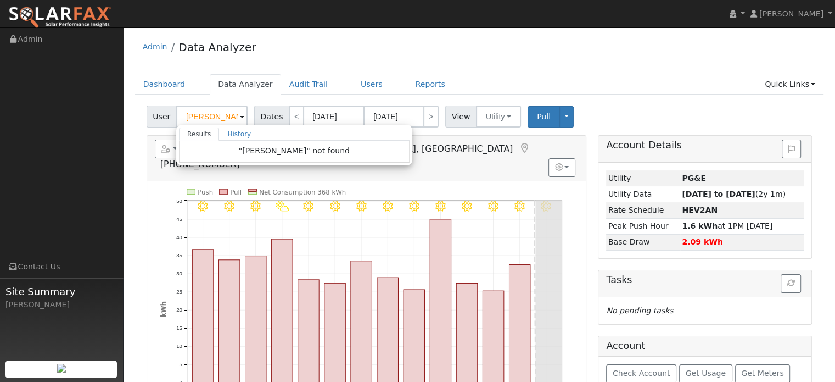
click at [499, 53] on div "Admin Data Analyzer" at bounding box center [479, 50] width 689 height 34
type input "[PERSON_NAME]"
